Goal: Communication & Community: Answer question/provide support

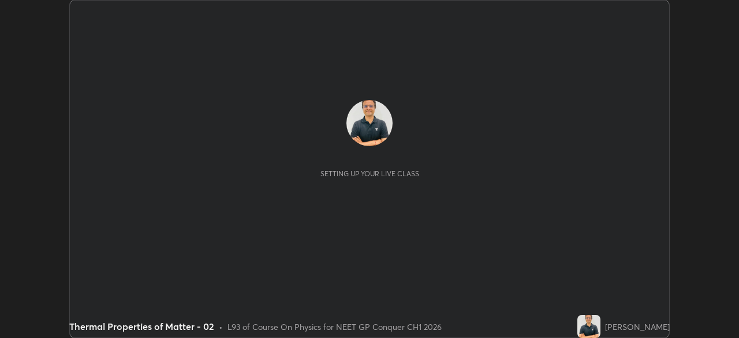
scroll to position [338, 739]
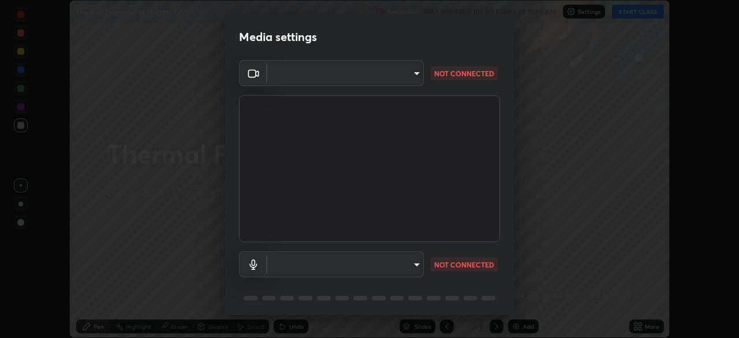
type input "1a0cd2fa9eaecc5464ce661d2c376d4f68bb2a1a8db1c3726163fcb70f995fb6"
type input "default"
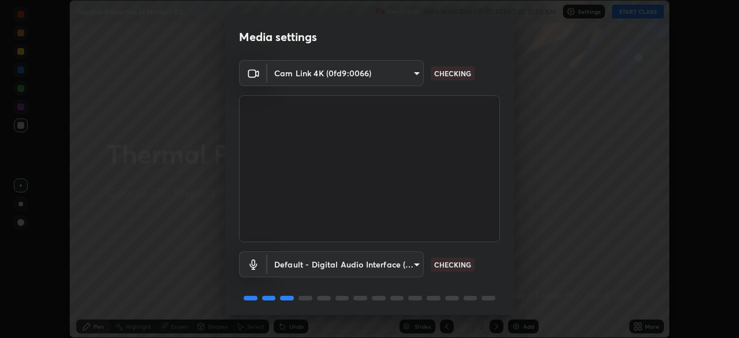
scroll to position [41, 0]
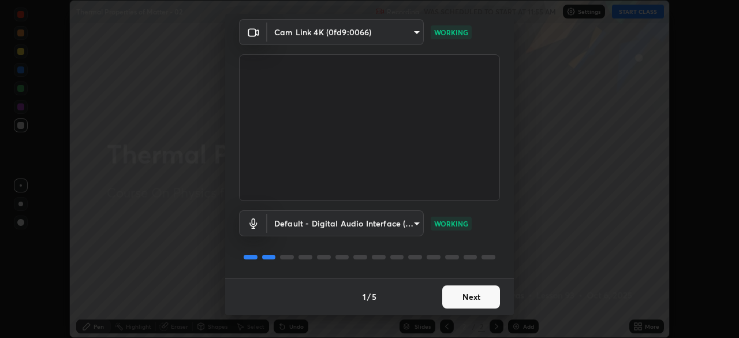
click at [467, 302] on button "Next" at bounding box center [471, 296] width 58 height 23
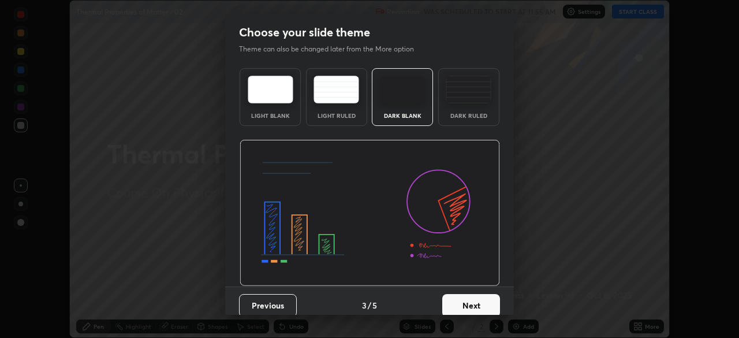
click at [471, 296] on button "Next" at bounding box center [471, 305] width 58 height 23
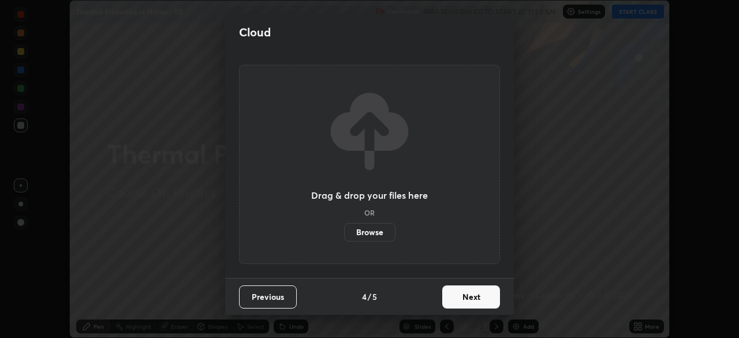
click at [471, 296] on button "Next" at bounding box center [471, 296] width 58 height 23
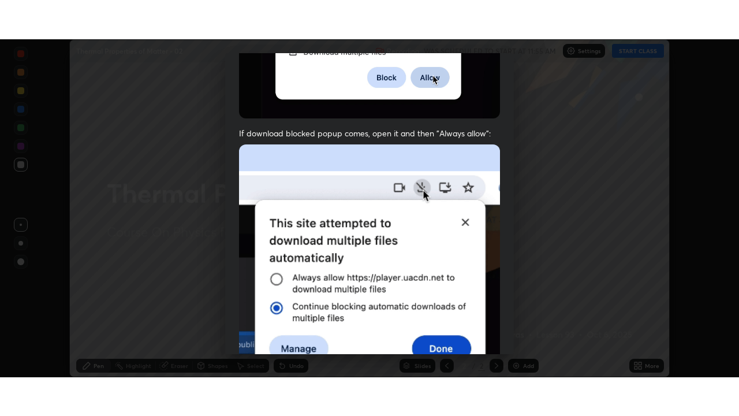
scroll to position [277, 0]
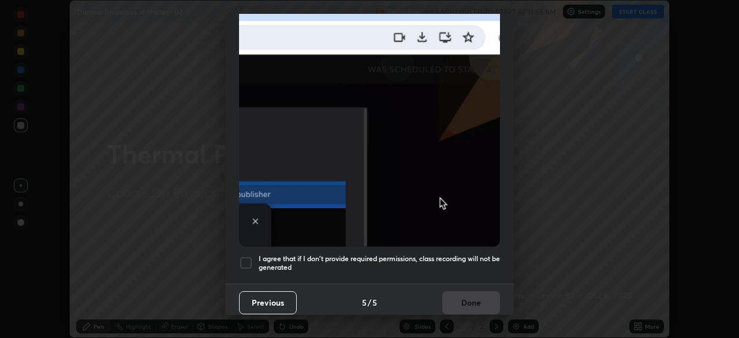
click at [247, 256] on div at bounding box center [246, 263] width 14 height 14
click at [467, 291] on button "Done" at bounding box center [471, 302] width 58 height 23
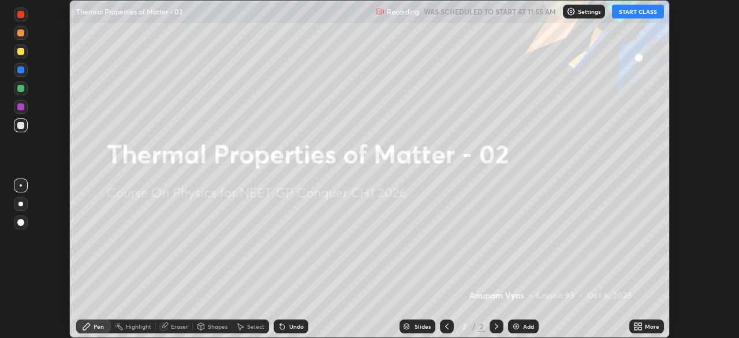
click at [643, 9] on button "START CLASS" at bounding box center [638, 12] width 52 height 14
click at [648, 327] on div "More" at bounding box center [652, 326] width 14 height 6
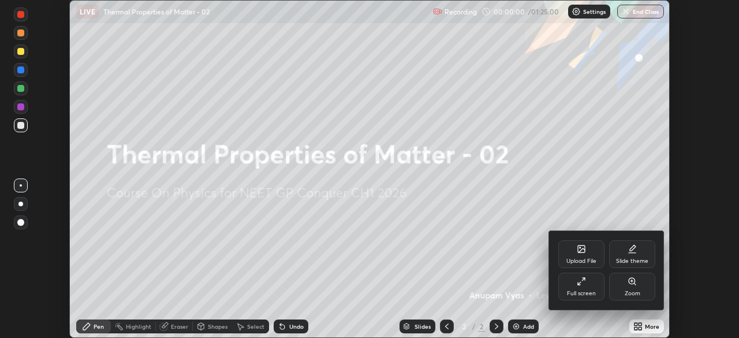
click at [578, 288] on div "Full screen" at bounding box center [582, 287] width 46 height 28
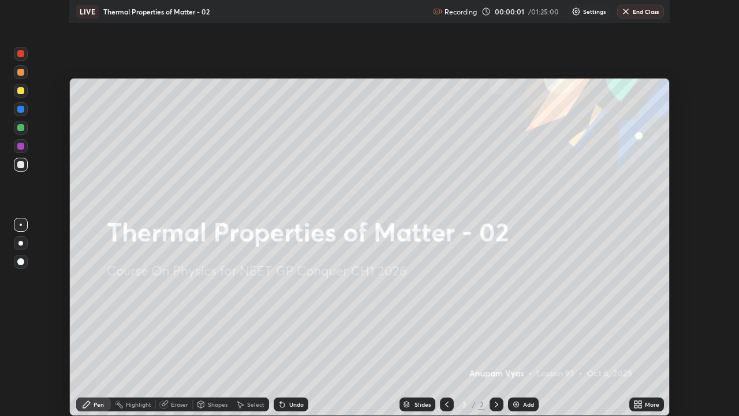
scroll to position [416, 739]
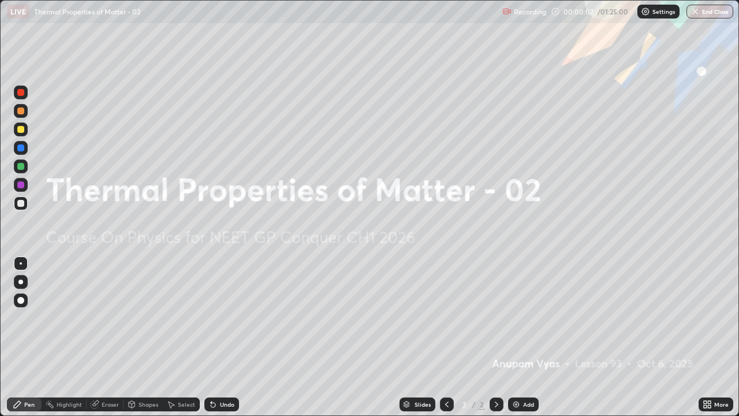
click at [524, 337] on div "Add" at bounding box center [528, 404] width 11 height 6
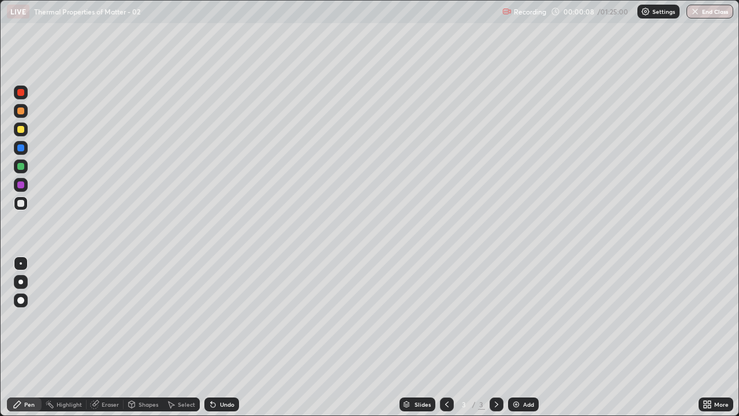
click at [226, 337] on div "Undo" at bounding box center [227, 404] width 14 height 6
click at [23, 282] on div at bounding box center [20, 282] width 5 height 5
click at [111, 337] on div "Eraser" at bounding box center [110, 404] width 17 height 6
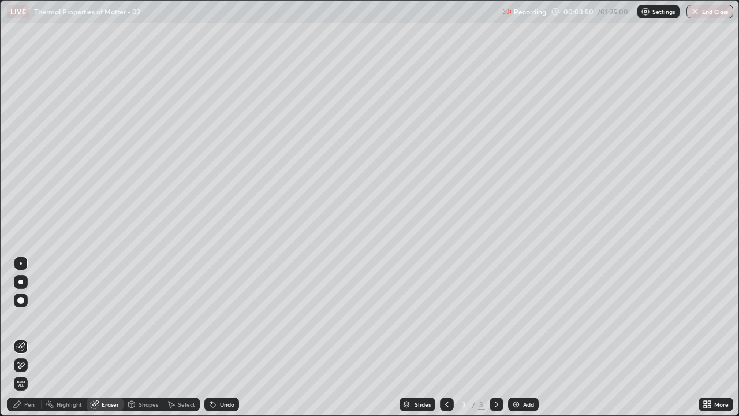
click at [33, 337] on div "Pen" at bounding box center [29, 404] width 10 height 6
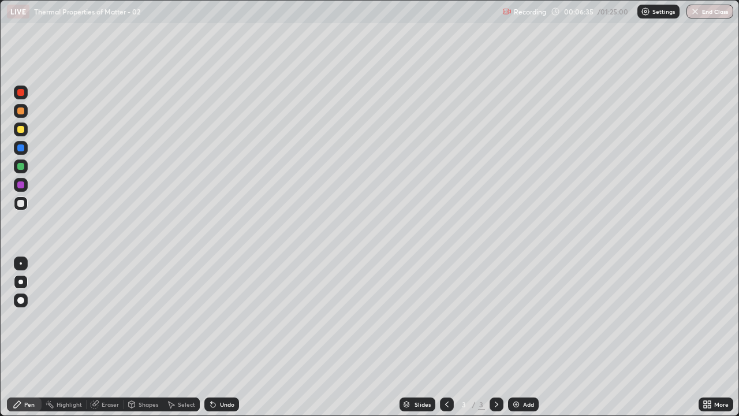
click at [228, 337] on div "Undo" at bounding box center [227, 404] width 14 height 6
click at [524, 337] on div "Add" at bounding box center [528, 404] width 11 height 6
click at [444, 337] on icon at bounding box center [446, 404] width 9 height 9
click at [494, 337] on icon at bounding box center [496, 404] width 9 height 9
click at [530, 337] on div "Add" at bounding box center [528, 404] width 11 height 6
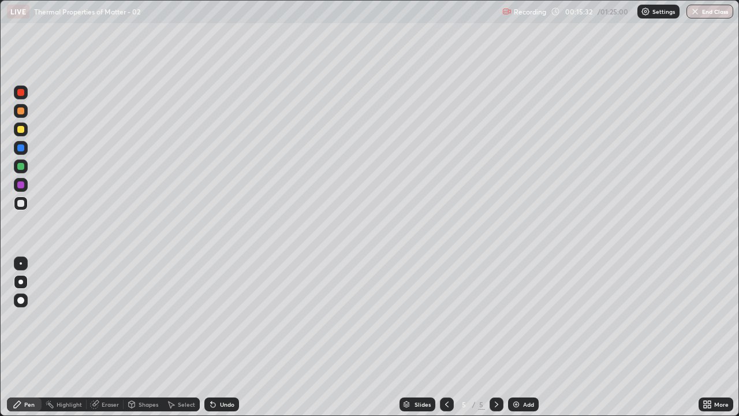
click at [21, 299] on div at bounding box center [20, 300] width 7 height 7
click at [19, 279] on div at bounding box center [21, 282] width 14 height 14
click at [443, 337] on icon at bounding box center [446, 404] width 9 height 9
click at [496, 337] on icon at bounding box center [496, 404] width 9 height 9
click at [220, 337] on div "Undo" at bounding box center [227, 404] width 14 height 6
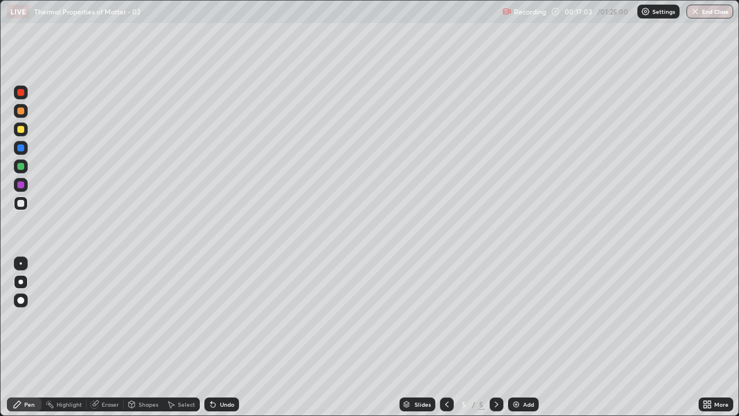
click at [223, 337] on div "Undo" at bounding box center [227, 404] width 14 height 6
click at [110, 337] on div "Eraser" at bounding box center [110, 404] width 17 height 6
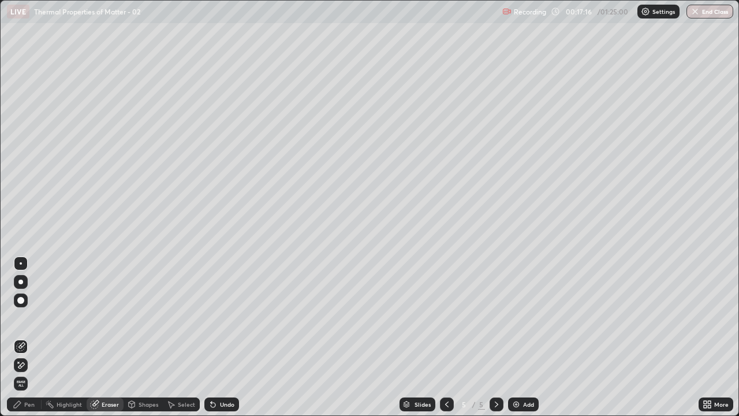
click at [36, 337] on div "Pen" at bounding box center [24, 404] width 35 height 14
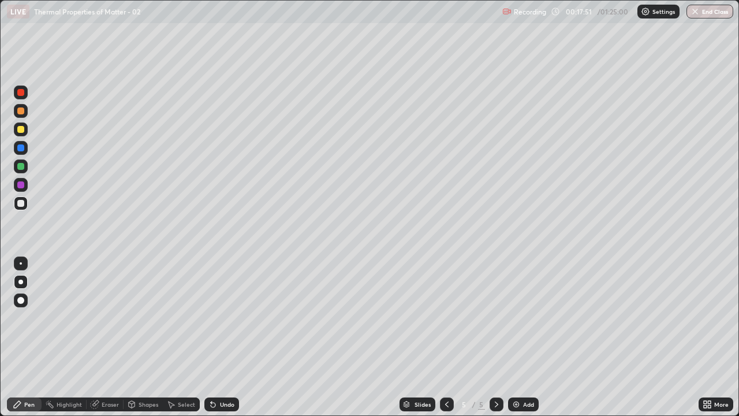
click at [111, 337] on div "Eraser" at bounding box center [110, 404] width 17 height 6
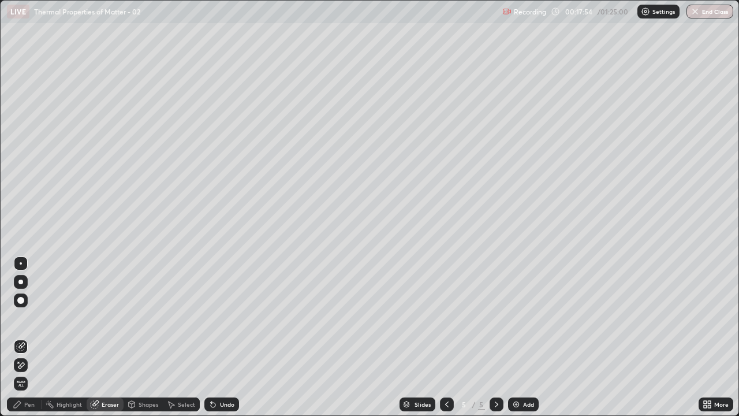
click at [34, 337] on div "Pen" at bounding box center [29, 404] width 10 height 6
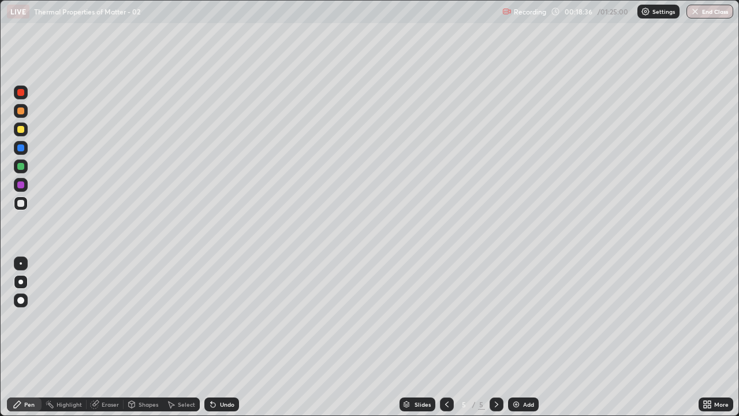
click at [145, 337] on div "Shapes" at bounding box center [149, 404] width 20 height 6
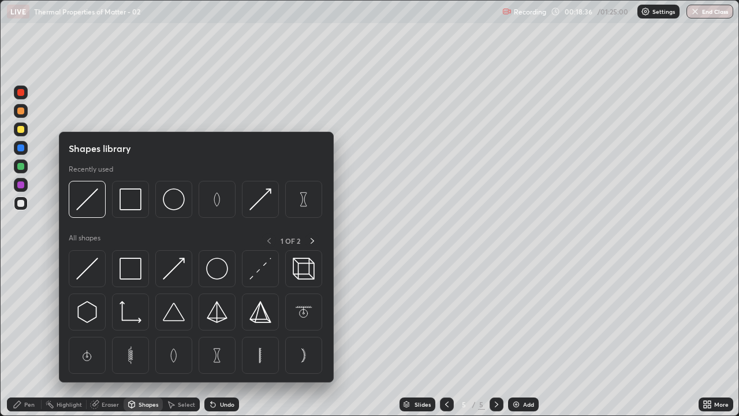
click at [146, 337] on div "Shapes" at bounding box center [149, 404] width 20 height 6
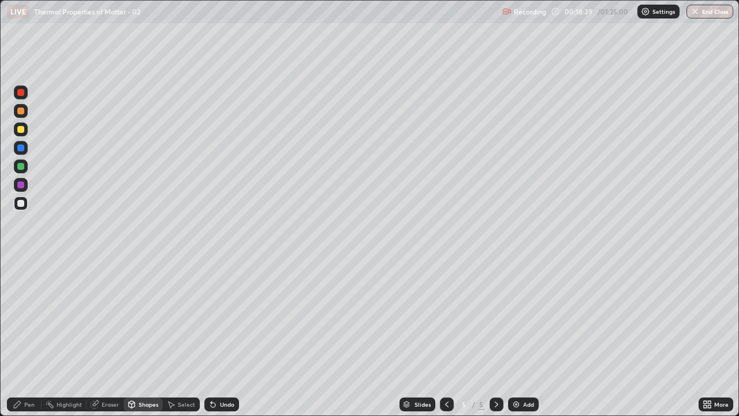
click at [223, 337] on div "Undo" at bounding box center [227, 404] width 14 height 6
click at [224, 337] on div "Undo" at bounding box center [227, 404] width 14 height 6
click at [226, 337] on div "Undo" at bounding box center [227, 404] width 14 height 6
click at [29, 337] on div "Pen" at bounding box center [29, 404] width 10 height 6
click at [109, 337] on div "Eraser" at bounding box center [110, 404] width 17 height 6
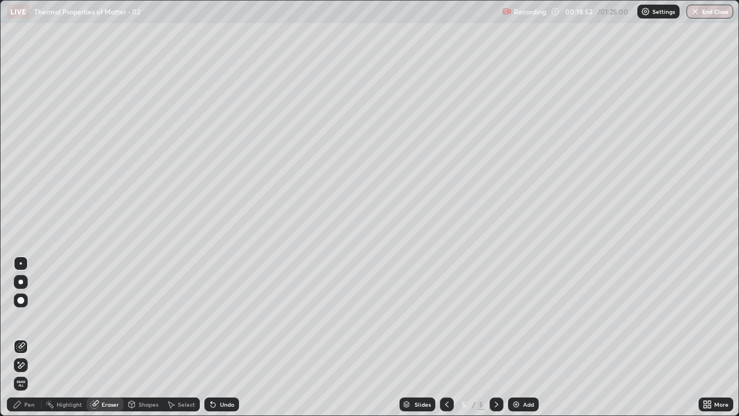
click at [35, 337] on div "Pen" at bounding box center [24, 404] width 35 height 14
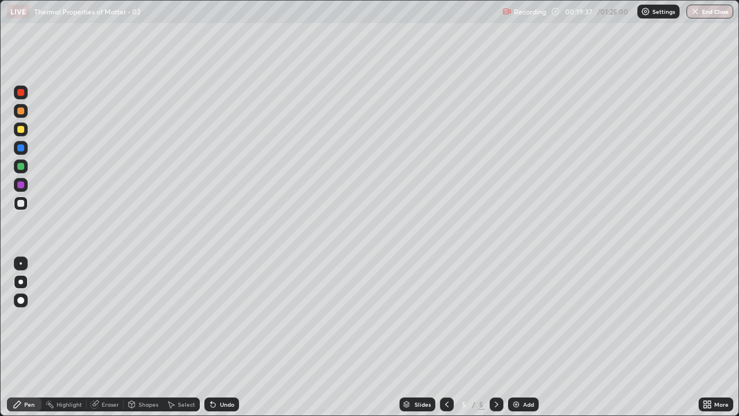
click at [443, 337] on icon at bounding box center [446, 404] width 9 height 9
click at [494, 337] on icon at bounding box center [496, 404] width 9 height 9
click at [111, 337] on div "Eraser" at bounding box center [110, 404] width 17 height 6
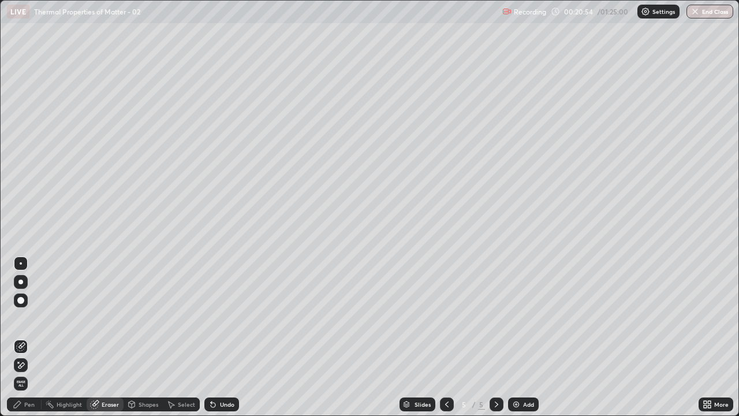
click at [33, 337] on div "Pen" at bounding box center [29, 404] width 10 height 6
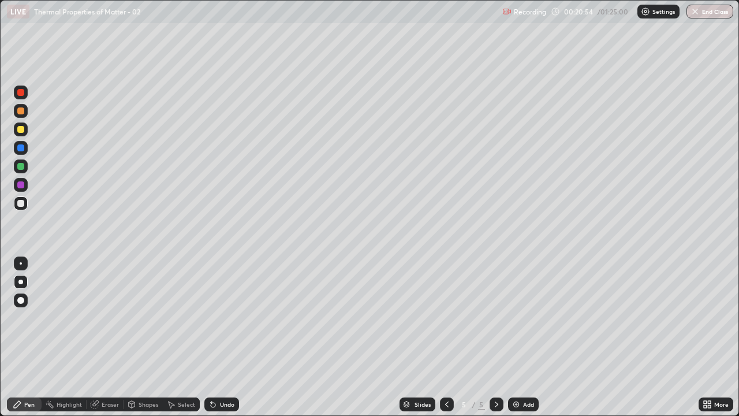
click at [33, 337] on div "Pen" at bounding box center [29, 404] width 10 height 6
click at [527, 337] on div "Add" at bounding box center [528, 404] width 11 height 6
click at [110, 337] on div "Eraser" at bounding box center [110, 404] width 17 height 6
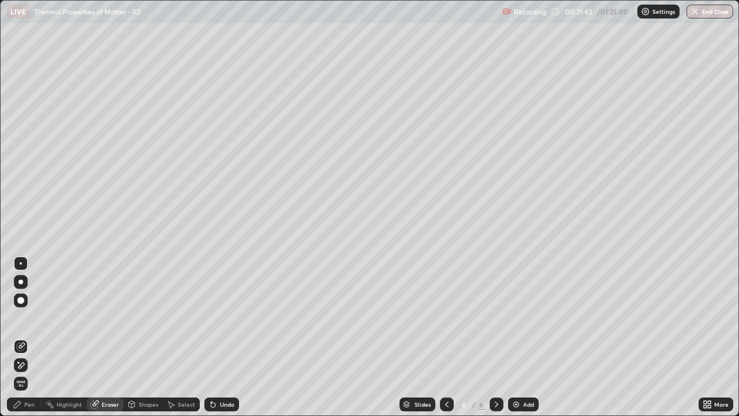
click at [32, 337] on div "Pen" at bounding box center [29, 404] width 10 height 6
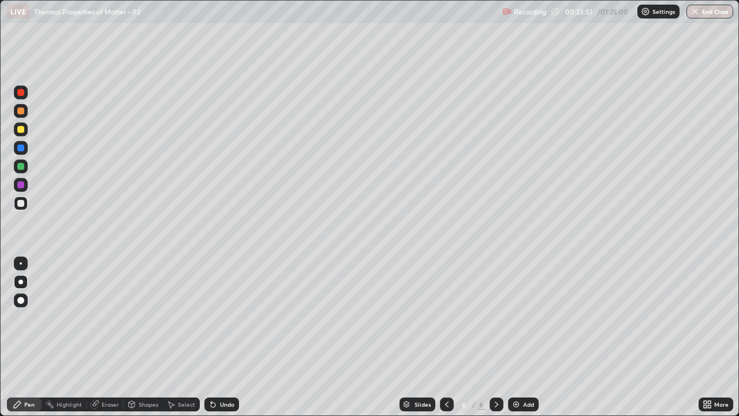
click at [111, 337] on div "Eraser" at bounding box center [110, 404] width 17 height 6
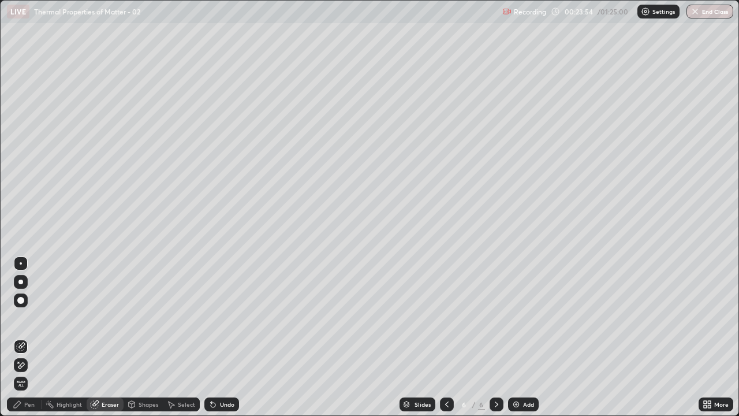
click at [32, 337] on div "Pen" at bounding box center [29, 404] width 10 height 6
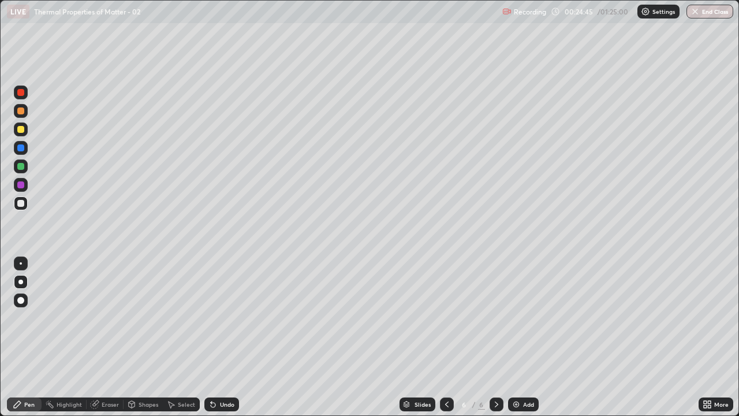
click at [224, 337] on div "Undo" at bounding box center [227, 404] width 14 height 6
click at [227, 337] on div "Undo" at bounding box center [227, 404] width 14 height 6
click at [526, 337] on div "Add" at bounding box center [528, 404] width 11 height 6
click at [22, 131] on div at bounding box center [20, 129] width 7 height 7
click at [110, 337] on div "Eraser" at bounding box center [110, 404] width 17 height 6
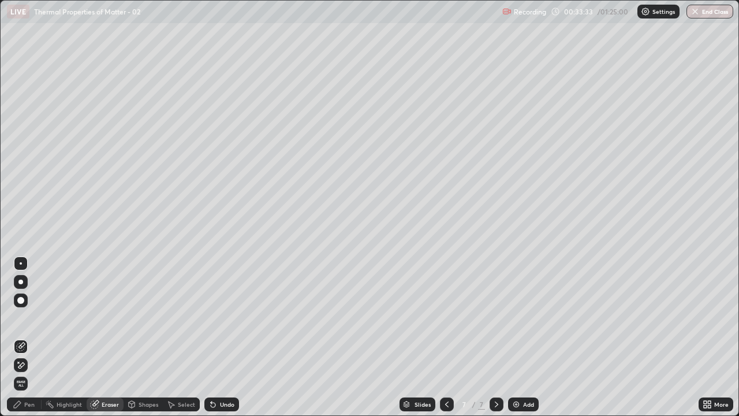
click at [29, 337] on div "Pen" at bounding box center [29, 404] width 10 height 6
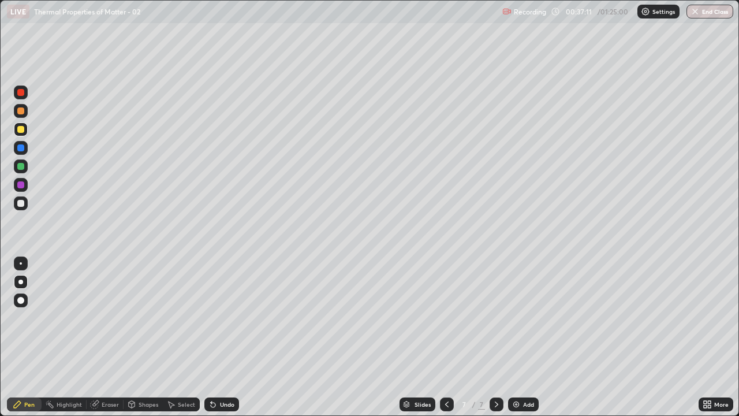
click at [22, 168] on div at bounding box center [20, 166] width 7 height 7
click at [523, 337] on div "Add" at bounding box center [528, 404] width 11 height 6
click at [21, 202] on div at bounding box center [20, 203] width 7 height 7
click at [180, 337] on div "Select" at bounding box center [186, 404] width 17 height 6
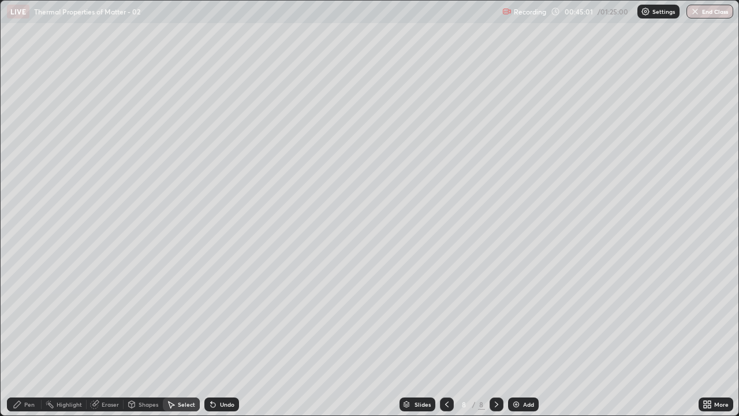
click at [146, 337] on div "Shapes" at bounding box center [149, 404] width 20 height 6
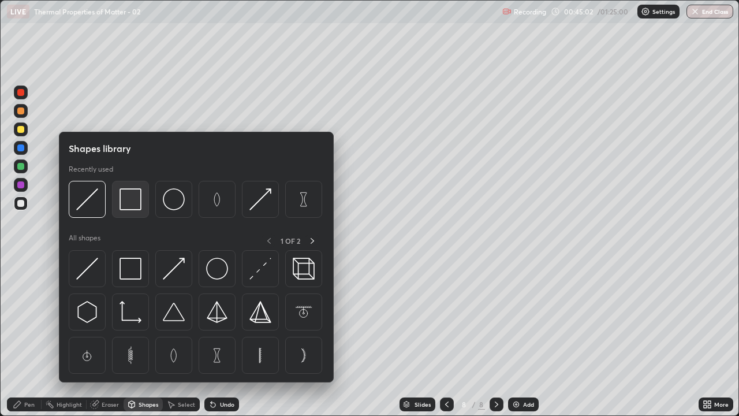
click at [125, 206] on img at bounding box center [131, 199] width 22 height 22
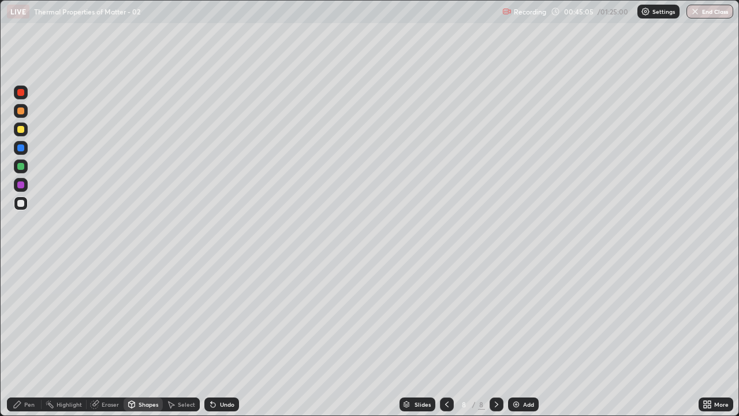
click at [30, 337] on div "Pen" at bounding box center [29, 404] width 10 height 6
click at [225, 337] on div "Undo" at bounding box center [227, 404] width 14 height 6
click at [223, 337] on div "Undo" at bounding box center [219, 404] width 39 height 23
click at [21, 130] on div at bounding box center [20, 129] width 7 height 7
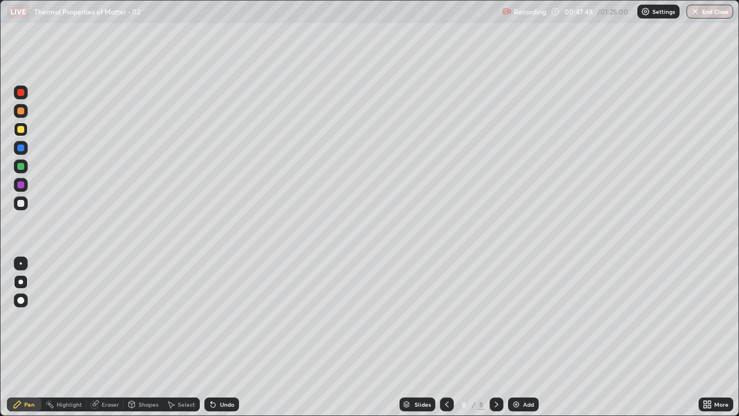
click at [20, 206] on div at bounding box center [20, 203] width 7 height 7
click at [145, 337] on div "Shapes" at bounding box center [149, 404] width 20 height 6
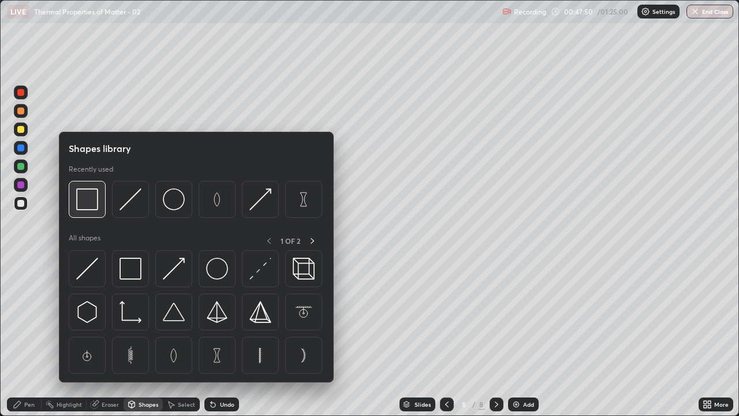
click at [90, 204] on img at bounding box center [87, 199] width 22 height 22
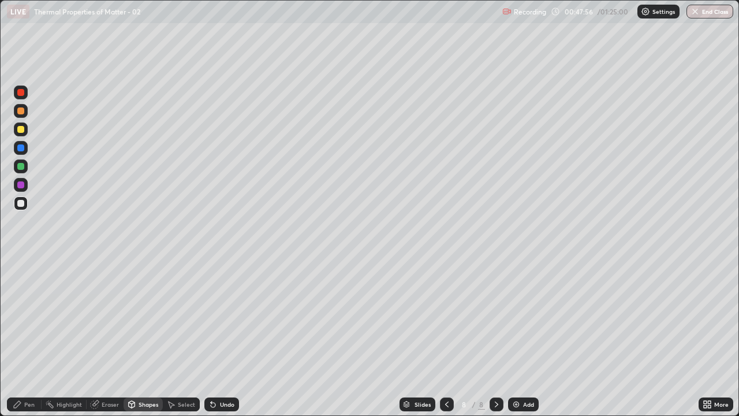
click at [34, 337] on div "Pen" at bounding box center [29, 404] width 10 height 6
click at [526, 337] on div "Add" at bounding box center [528, 404] width 11 height 6
click at [222, 337] on div "Undo" at bounding box center [227, 404] width 14 height 6
click at [225, 337] on div "Undo" at bounding box center [227, 404] width 14 height 6
click at [226, 337] on div "Undo" at bounding box center [227, 404] width 14 height 6
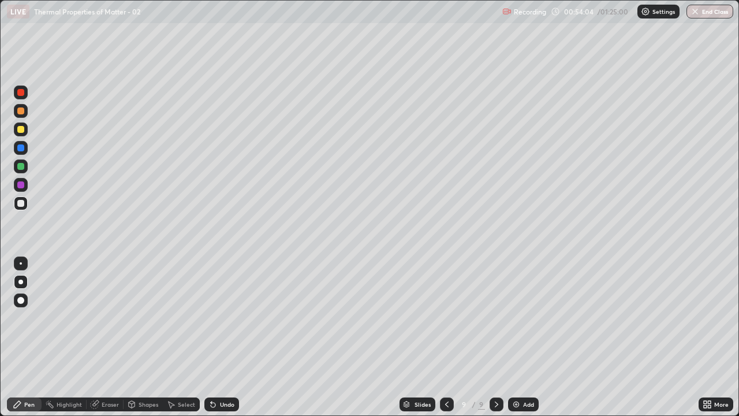
click at [226, 337] on div "Undo" at bounding box center [227, 404] width 14 height 6
click at [20, 166] on div at bounding box center [20, 166] width 7 height 7
click at [18, 206] on div at bounding box center [20, 203] width 7 height 7
click at [21, 171] on div at bounding box center [21, 166] width 14 height 14
click at [187, 337] on div "Select" at bounding box center [186, 404] width 17 height 6
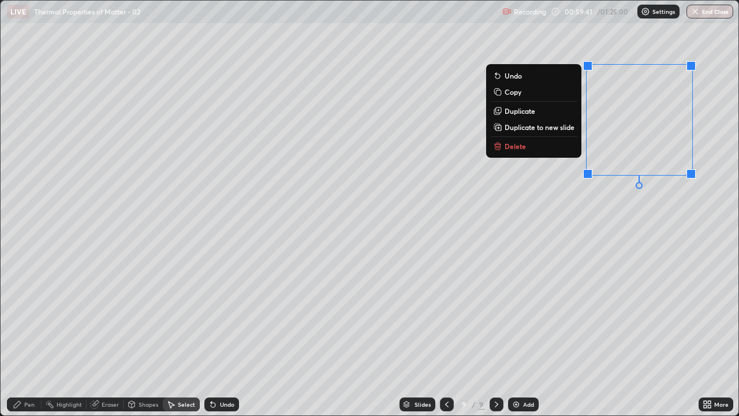
click at [554, 150] on button "Delete" at bounding box center [534, 146] width 86 height 14
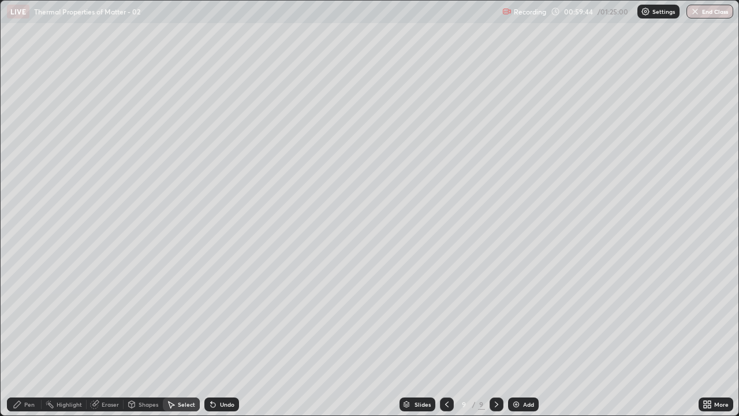
click at [30, 337] on div "Pen" at bounding box center [29, 404] width 10 height 6
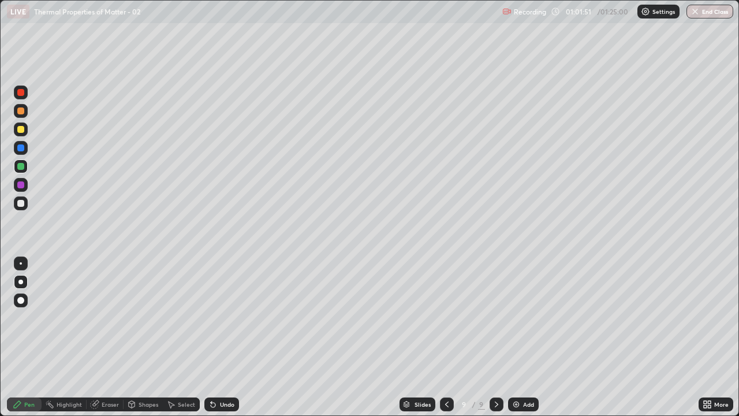
click at [525, 337] on div "Add" at bounding box center [528, 404] width 11 height 6
click at [19, 206] on div at bounding box center [20, 203] width 7 height 7
click at [447, 337] on icon at bounding box center [446, 404] width 9 height 9
click at [445, 337] on icon at bounding box center [446, 404] width 9 height 9
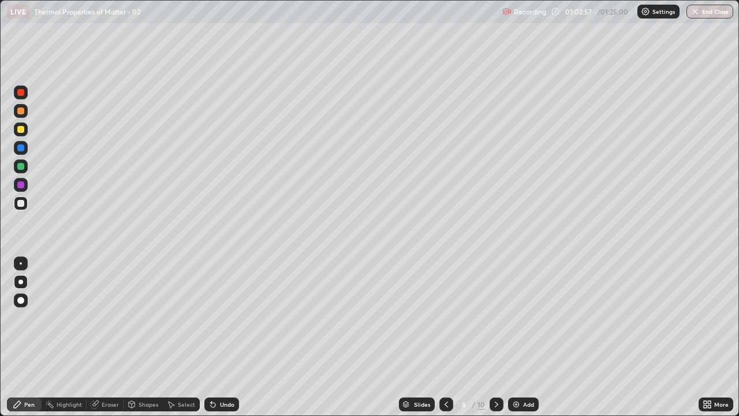
click at [446, 337] on icon at bounding box center [446, 404] width 3 height 6
click at [496, 337] on icon at bounding box center [496, 404] width 9 height 9
click at [494, 337] on icon at bounding box center [496, 404] width 9 height 9
click at [496, 337] on icon at bounding box center [496, 404] width 9 height 9
click at [495, 337] on icon at bounding box center [496, 404] width 9 height 9
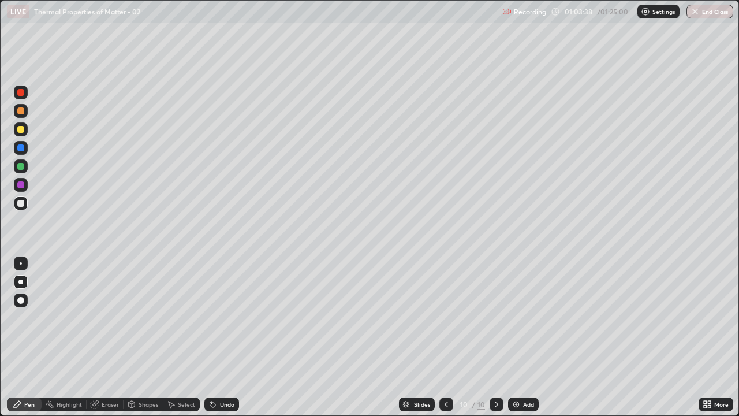
click at [495, 337] on icon at bounding box center [496, 404] width 9 height 9
click at [144, 337] on div "Shapes" at bounding box center [149, 404] width 20 height 6
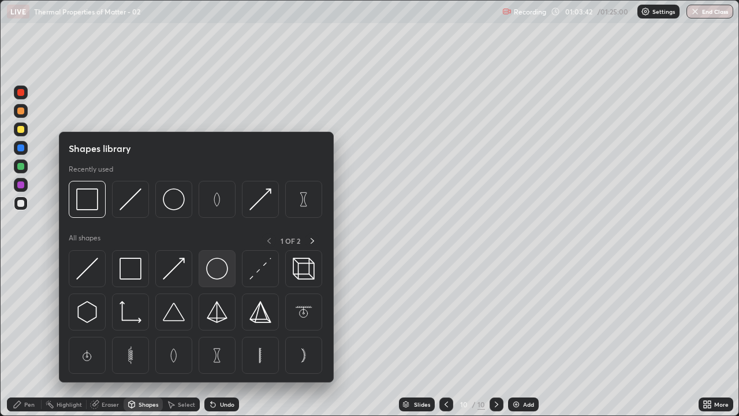
click at [215, 274] on img at bounding box center [217, 269] width 22 height 22
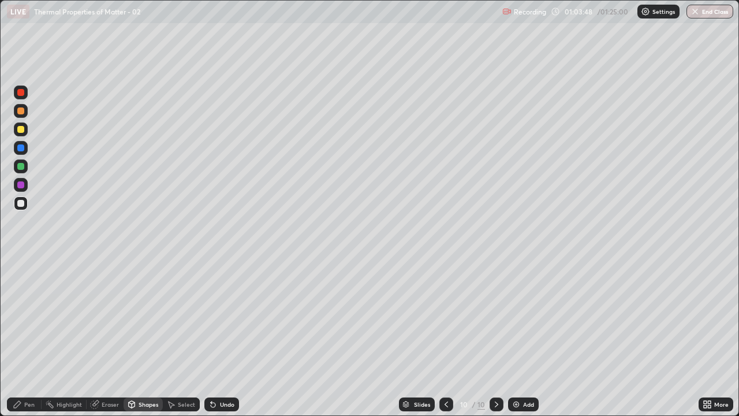
click at [153, 337] on div "Shapes" at bounding box center [149, 404] width 20 height 6
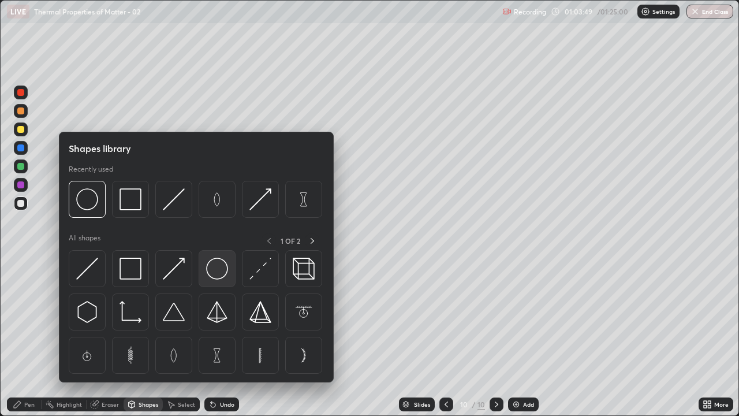
click at [215, 271] on img at bounding box center [217, 269] width 22 height 22
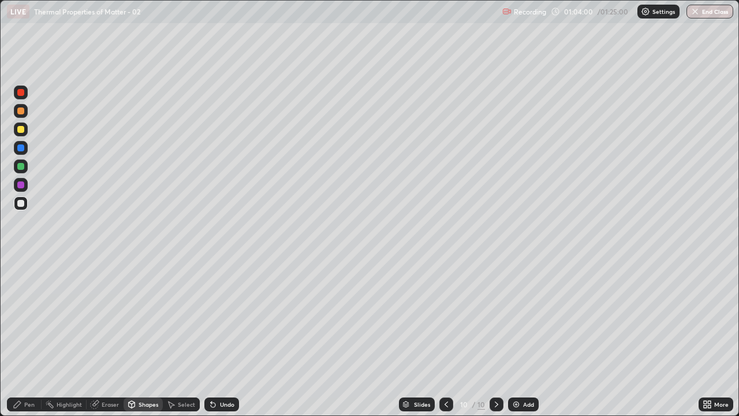
click at [28, 337] on div "Pen" at bounding box center [24, 404] width 35 height 14
click at [189, 337] on div "Select" at bounding box center [186, 404] width 17 height 6
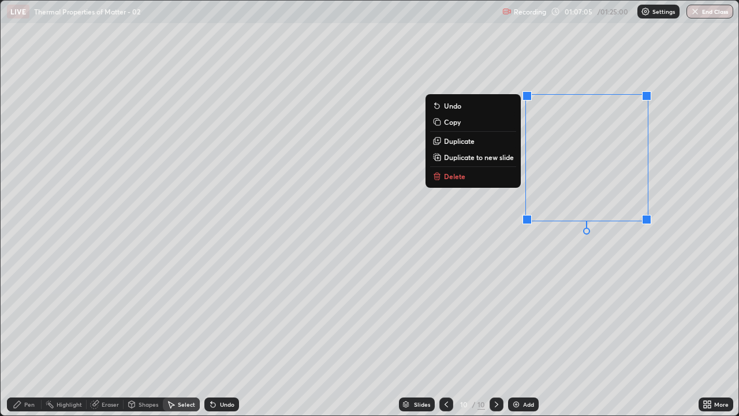
click at [492, 176] on button "Delete" at bounding box center [473, 176] width 86 height 14
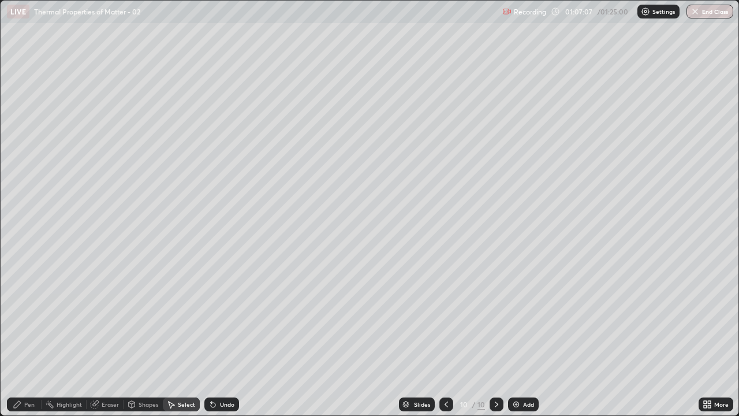
click at [26, 337] on div "Pen" at bounding box center [29, 404] width 10 height 6
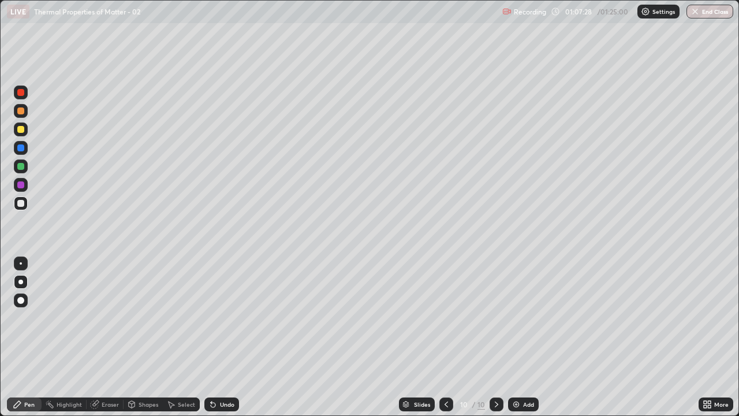
click at [148, 337] on div "Shapes" at bounding box center [149, 404] width 20 height 6
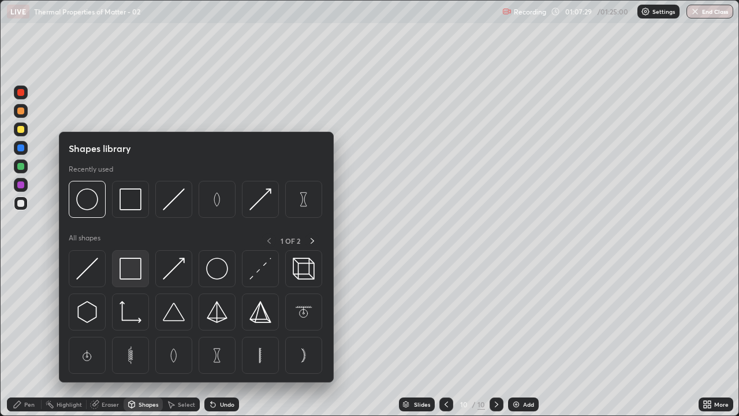
click at [131, 275] on img at bounding box center [131, 269] width 22 height 22
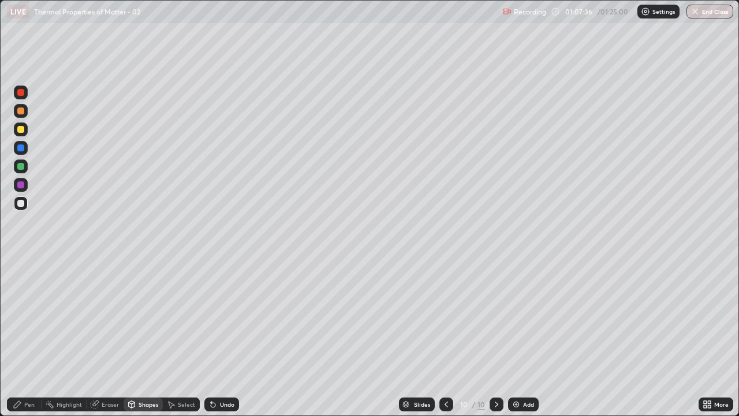
click at [140, 337] on div "Shapes" at bounding box center [149, 404] width 20 height 6
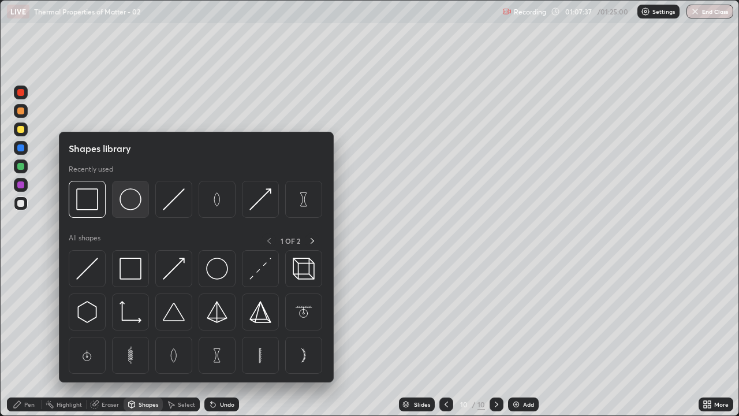
click at [131, 207] on img at bounding box center [131, 199] width 22 height 22
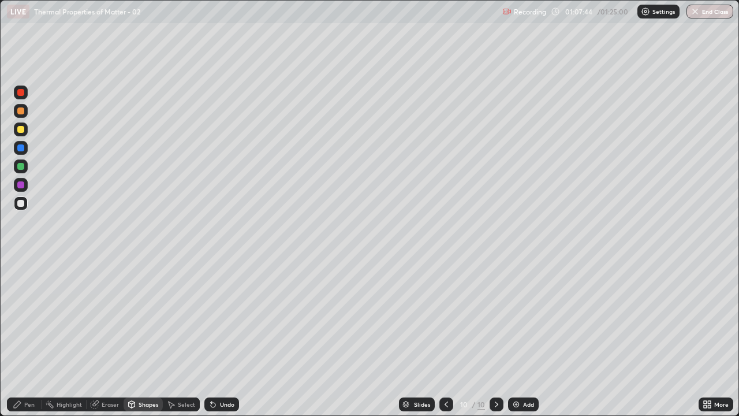
click at [35, 337] on div "Pen" at bounding box center [24, 404] width 35 height 14
click at [21, 130] on div at bounding box center [20, 129] width 7 height 7
click at [224, 337] on div "Undo" at bounding box center [227, 404] width 14 height 6
click at [226, 337] on div "Undo" at bounding box center [221, 404] width 35 height 14
click at [110, 337] on div "Eraser" at bounding box center [110, 404] width 17 height 6
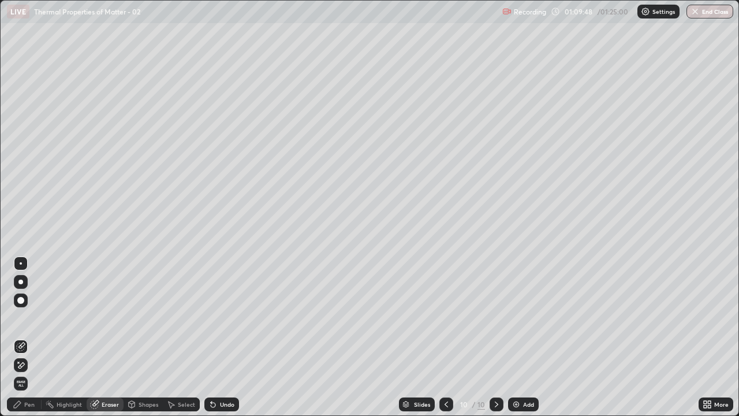
click at [29, 337] on div "Pen" at bounding box center [29, 404] width 10 height 6
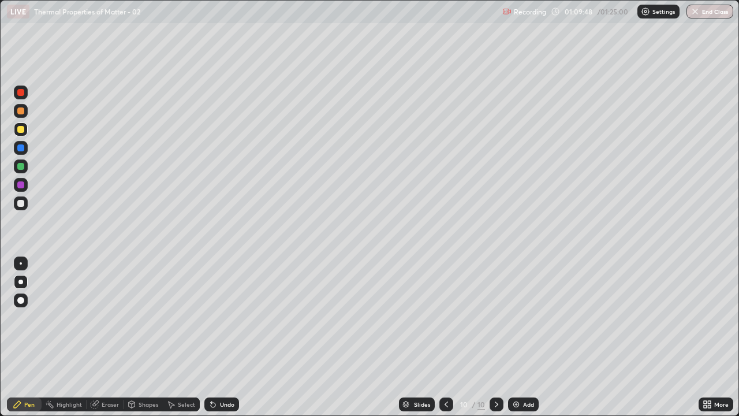
click at [22, 204] on div at bounding box center [20, 203] width 7 height 7
click at [523, 337] on div "Add" at bounding box center [528, 404] width 11 height 6
click at [147, 337] on div "Shapes" at bounding box center [149, 404] width 20 height 6
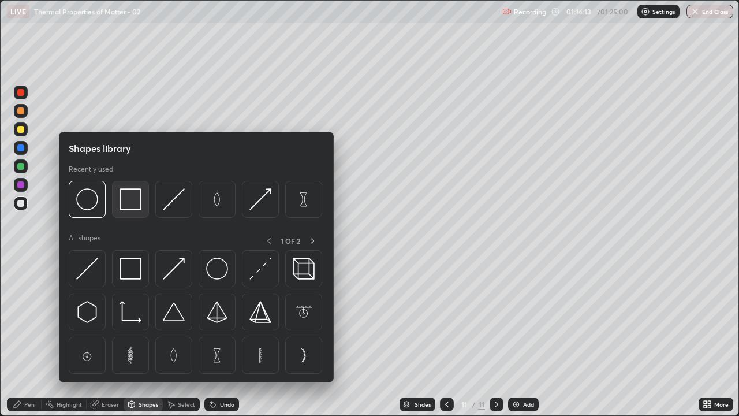
click at [132, 205] on img at bounding box center [131, 199] width 22 height 22
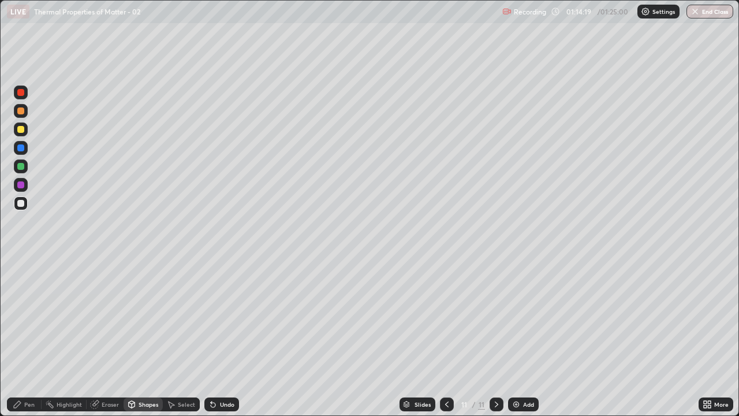
click at [110, 337] on div "Eraser" at bounding box center [110, 404] width 17 height 6
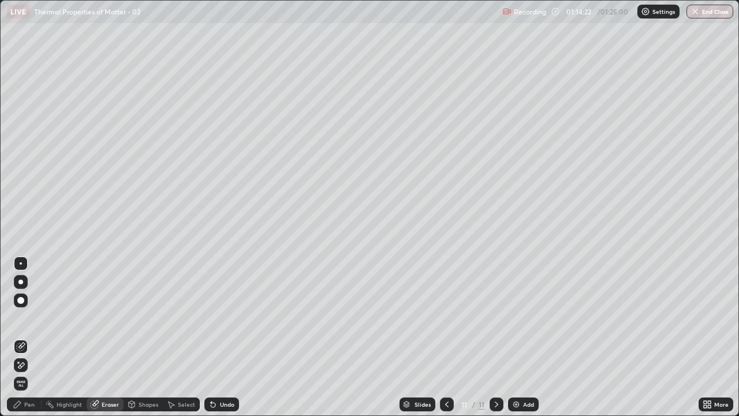
click at [151, 337] on div "Shapes" at bounding box center [149, 404] width 20 height 6
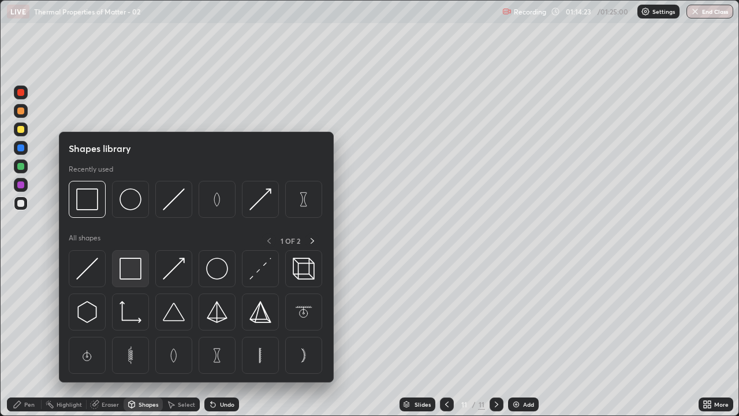
click at [131, 270] on img at bounding box center [131, 269] width 22 height 22
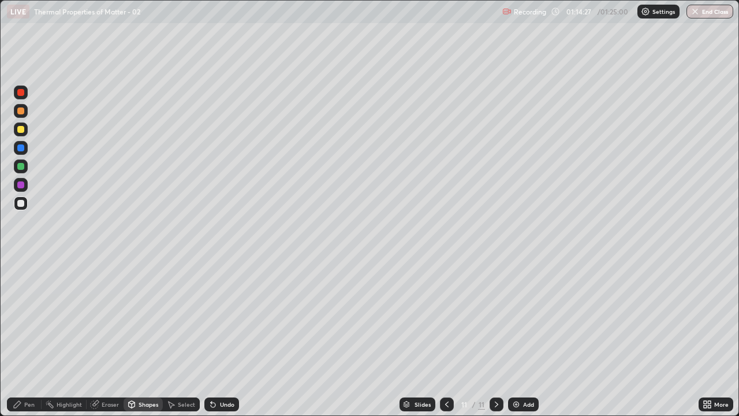
click at [143, 337] on div "Shapes" at bounding box center [149, 404] width 20 height 6
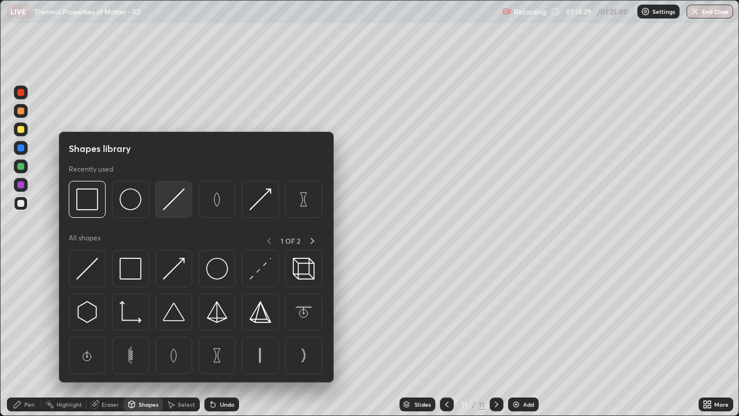
click at [170, 206] on img at bounding box center [174, 199] width 22 height 22
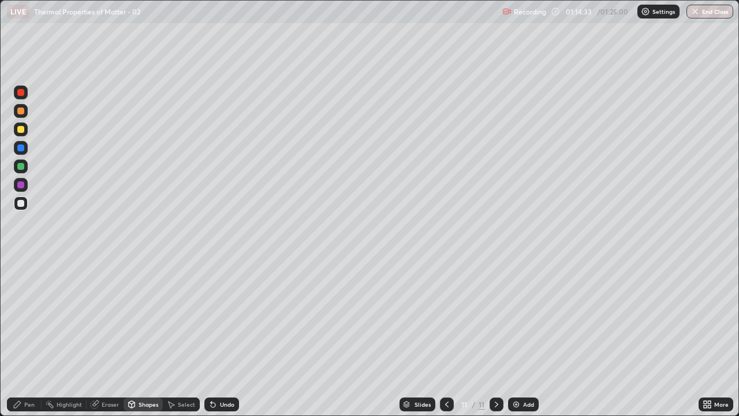
click at [31, 337] on div "Pen" at bounding box center [29, 404] width 10 height 6
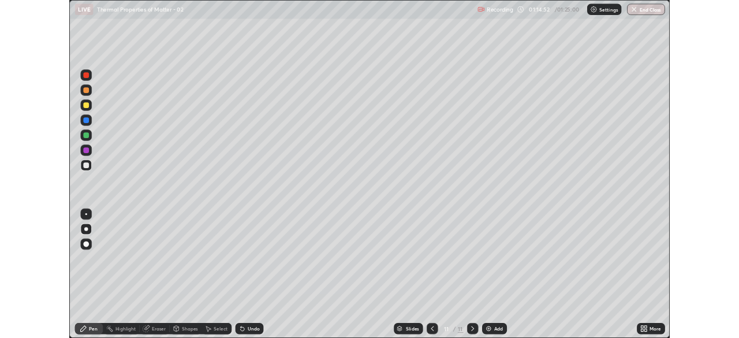
scroll to position [416, 739]
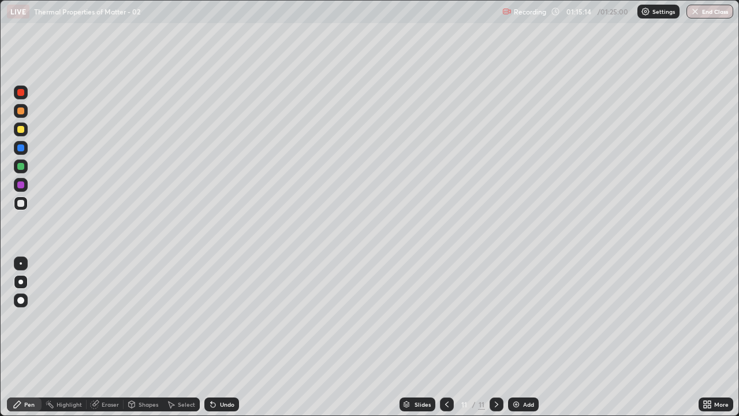
click at [23, 129] on div at bounding box center [20, 129] width 7 height 7
click at [20, 202] on div at bounding box center [20, 203] width 7 height 7
click at [226, 406] on div "Undo" at bounding box center [227, 404] width 14 height 6
click at [228, 405] on div "Undo" at bounding box center [227, 404] width 14 height 6
click at [225, 410] on div "Undo" at bounding box center [221, 404] width 35 height 14
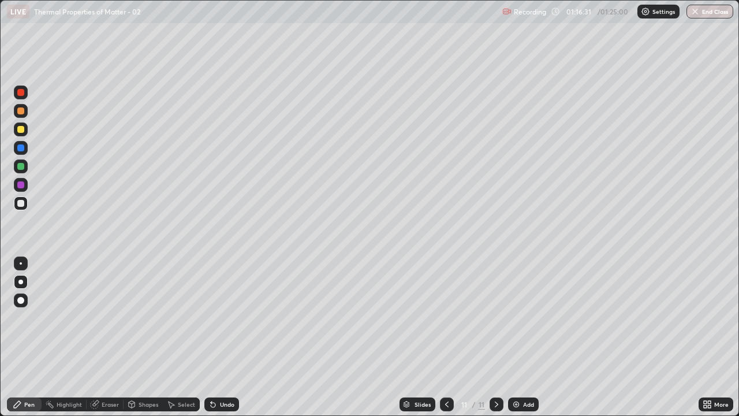
click at [226, 407] on div "Undo" at bounding box center [227, 404] width 14 height 6
click at [146, 403] on div "Shapes" at bounding box center [149, 404] width 20 height 6
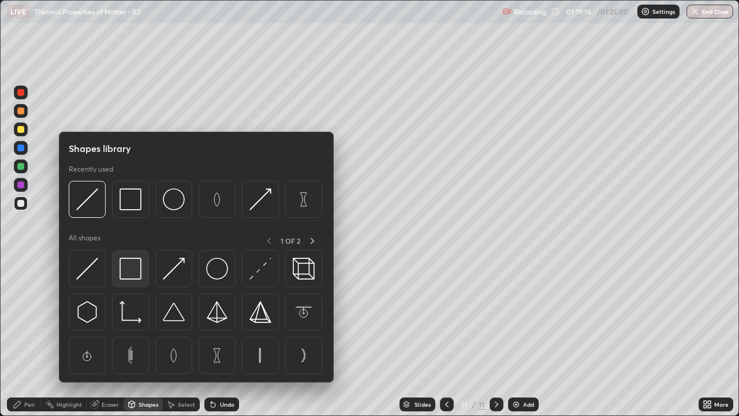
click at [132, 269] on img at bounding box center [131, 269] width 22 height 22
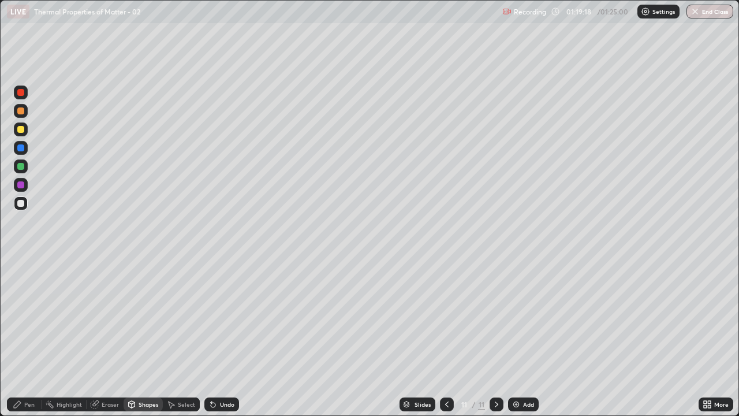
click at [145, 402] on div "Shapes" at bounding box center [149, 404] width 20 height 6
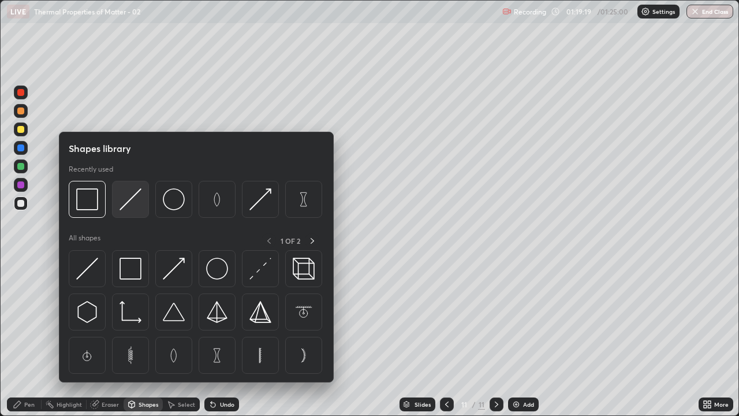
click at [128, 205] on img at bounding box center [131, 199] width 22 height 22
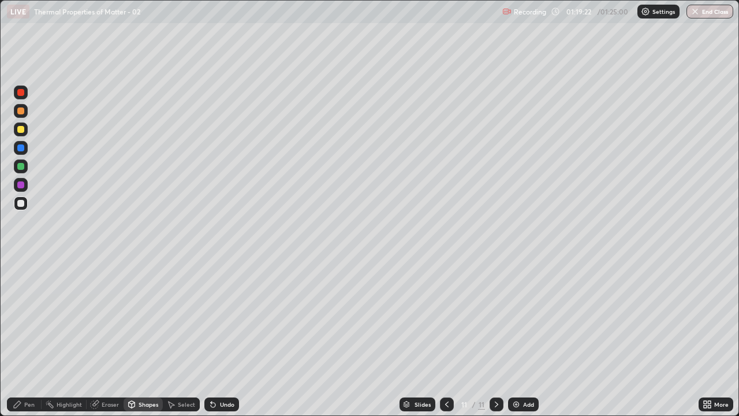
click at [32, 402] on div "Pen" at bounding box center [29, 404] width 10 height 6
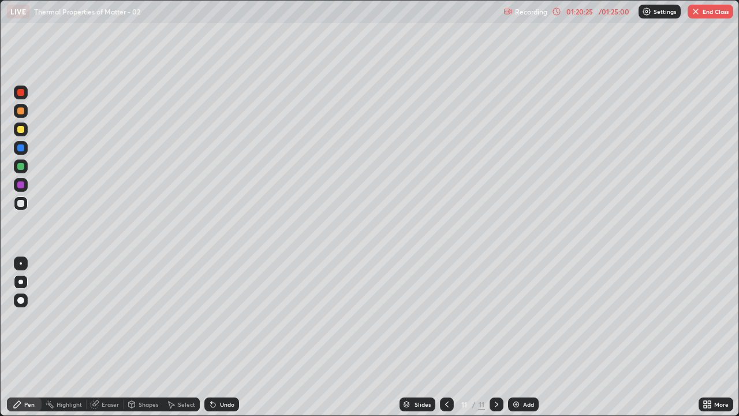
click at [706, 11] on button "End Class" at bounding box center [711, 12] width 46 height 14
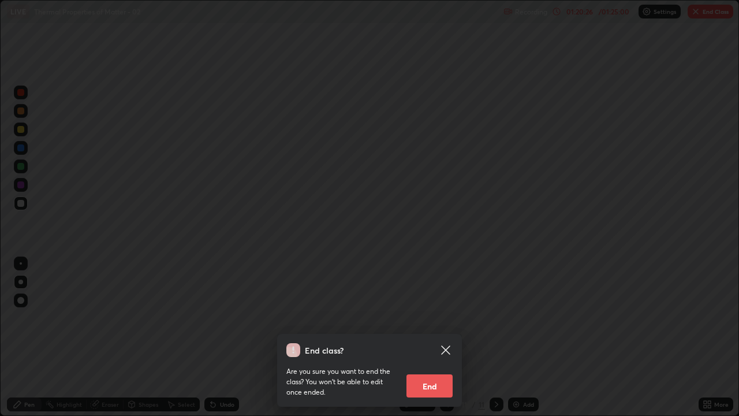
click at [438, 386] on button "End" at bounding box center [430, 385] width 46 height 23
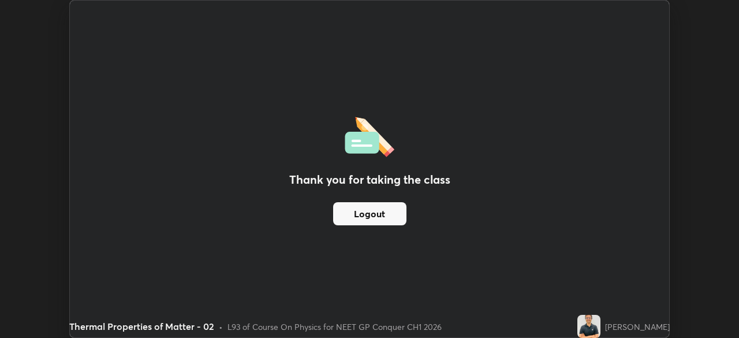
scroll to position [57425, 57024]
